Goal: Task Accomplishment & Management: Manage account settings

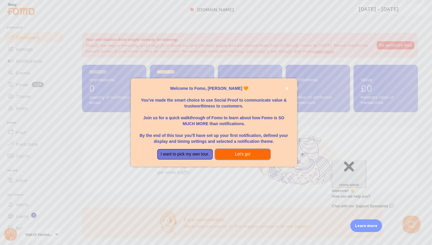
click at [234, 154] on button "Let's go!" at bounding box center [243, 154] width 56 height 11
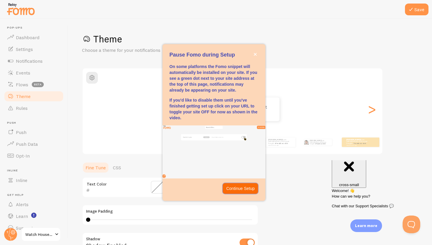
click at [230, 191] on p "Continue Setup" at bounding box center [240, 188] width 29 height 6
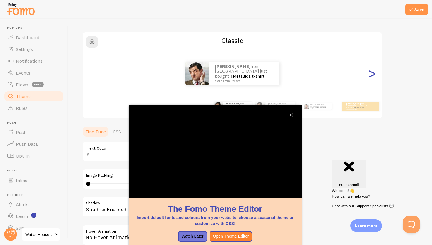
scroll to position [36, 0]
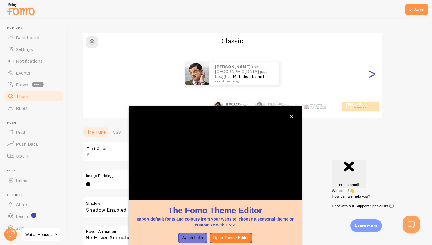
click at [375, 77] on div ">" at bounding box center [371, 73] width 7 height 42
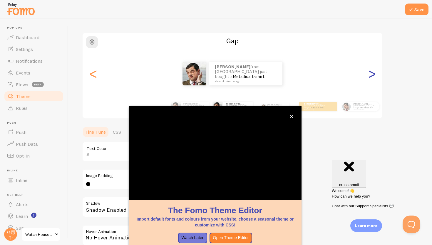
click at [375, 77] on div ">" at bounding box center [371, 73] width 7 height 42
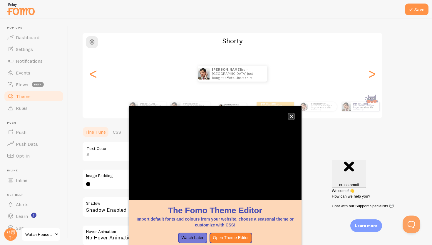
click at [292, 117] on icon "close," at bounding box center [291, 116] width 3 height 3
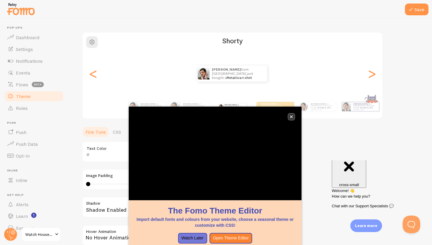
click at [293, 117] on icon "close," at bounding box center [291, 116] width 3 height 3
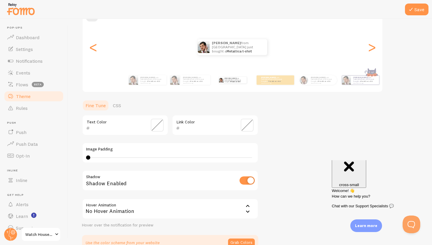
scroll to position [79, 0]
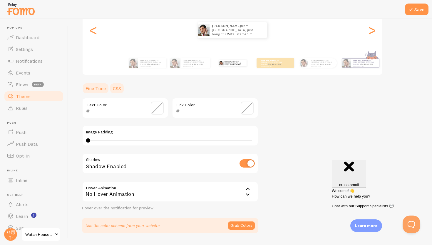
click at [116, 88] on link "CSS" at bounding box center [116, 88] width 15 height 12
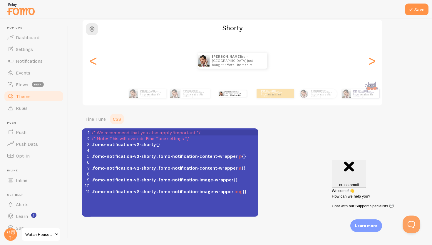
scroll to position [49, 0]
click at [104, 116] on link "Fine Tune" at bounding box center [95, 119] width 27 height 12
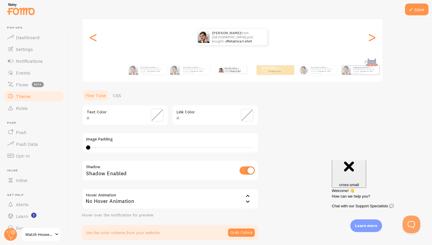
scroll to position [71, 0]
click at [409, 12] on icon at bounding box center [411, 9] width 7 height 7
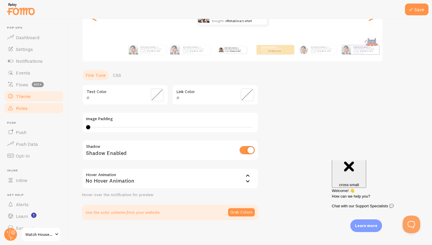
scroll to position [10, 0]
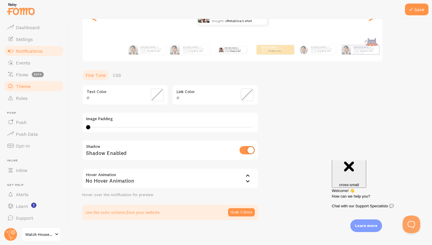
click at [41, 54] on span "Notifications" at bounding box center [29, 51] width 27 height 6
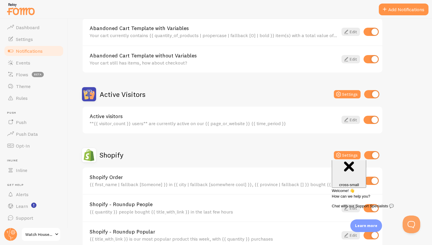
scroll to position [105, 0]
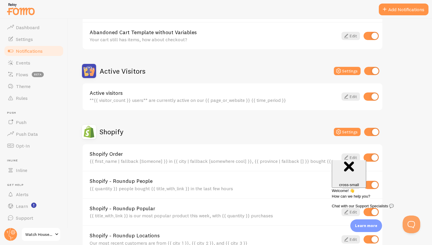
click at [374, 74] on input "checkbox" at bounding box center [371, 71] width 15 height 8
checkbox input "false"
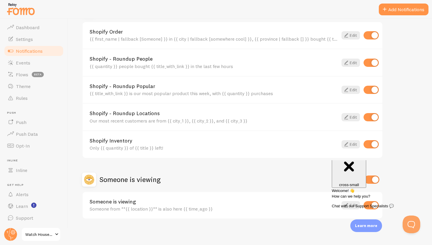
scroll to position [229, 0]
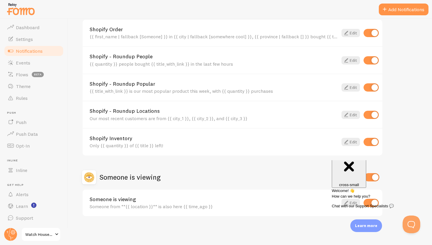
click at [376, 142] on input "checkbox" at bounding box center [371, 142] width 15 height 8
checkbox input "false"
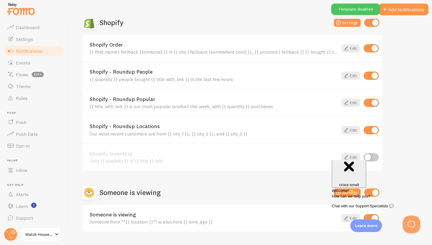
scroll to position [212, 0]
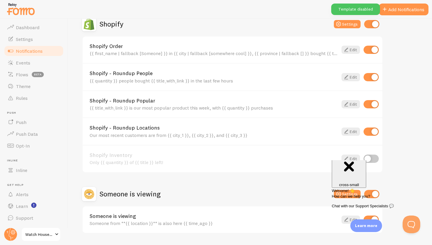
click at [368, 107] on input "checkbox" at bounding box center [371, 104] width 15 height 8
checkbox input "true"
click at [355, 105] on link "Edit" at bounding box center [351, 104] width 19 height 8
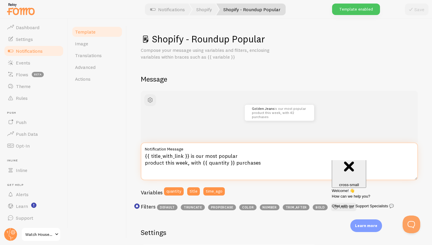
drag, startPoint x: 188, startPoint y: 163, endPoint x: 240, endPoint y: 158, distance: 52.3
click at [207, 159] on textarea "{{ title_with_link }} is our most popular product this week, with {{ quantity }…" at bounding box center [279, 161] width 277 height 38
click at [245, 161] on textarea "{{ title_with_link }} is our most popular product this week, with {{ quantity }…" at bounding box center [279, 161] width 277 height 38
drag, startPoint x: 188, startPoint y: 162, endPoint x: 268, endPoint y: 166, distance: 80.4
click at [269, 166] on textarea "{{ title_with_link }} is our most popular product this week, with {{ quantity }…" at bounding box center [279, 161] width 277 height 38
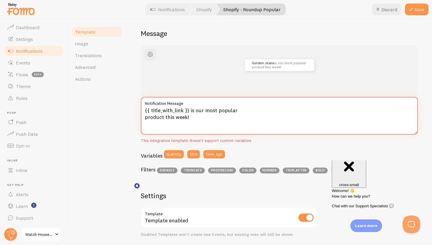
scroll to position [51, 0]
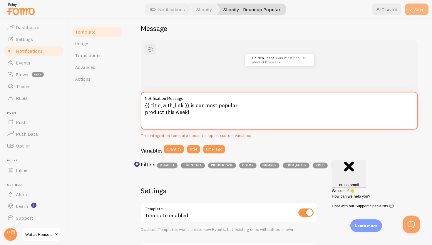
type textarea "{{ title_with_link }} is our most popular product this week!"
click at [419, 11] on button "Save" at bounding box center [417, 10] width 24 height 12
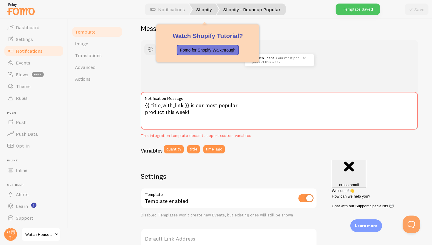
click at [201, 9] on link "Shopify" at bounding box center [204, 10] width 30 height 12
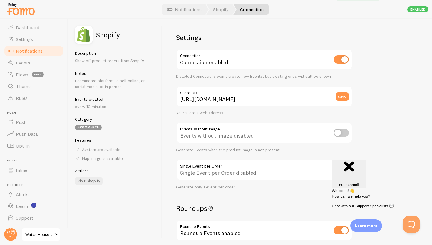
click at [199, 16] on div at bounding box center [216, 9] width 432 height 19
click at [199, 10] on link "Notifications" at bounding box center [184, 10] width 49 height 12
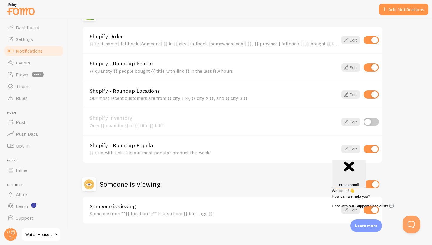
scroll to position [229, 0]
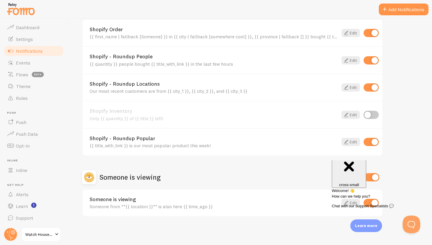
click at [364, 169] on div "Close cross-small" at bounding box center [349, 166] width 30 height 39
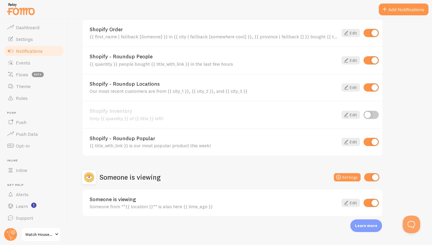
click at [329, 201] on link "Someone is viewing" at bounding box center [214, 198] width 249 height 5
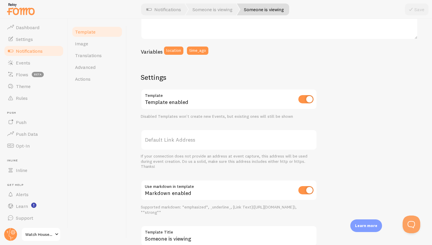
scroll to position [180, 0]
